Goal: Task Accomplishment & Management: Use online tool/utility

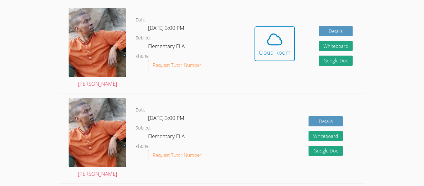
scroll to position [171, 0]
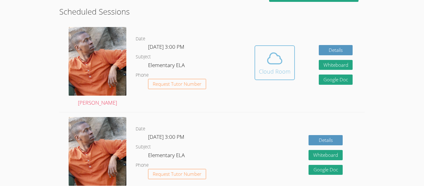
click at [284, 65] on span at bounding box center [275, 58] width 32 height 17
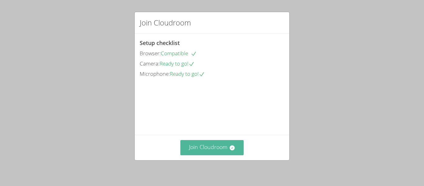
click at [222, 155] on button "Join Cloudroom" at bounding box center [213, 147] width 64 height 15
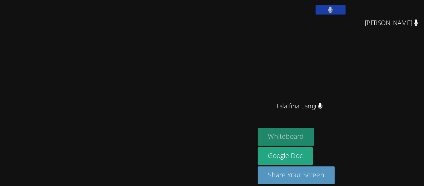
click at [262, 147] on button "Whiteboard" at bounding box center [238, 145] width 47 height 15
